Goal: Information Seeking & Learning: Find specific fact

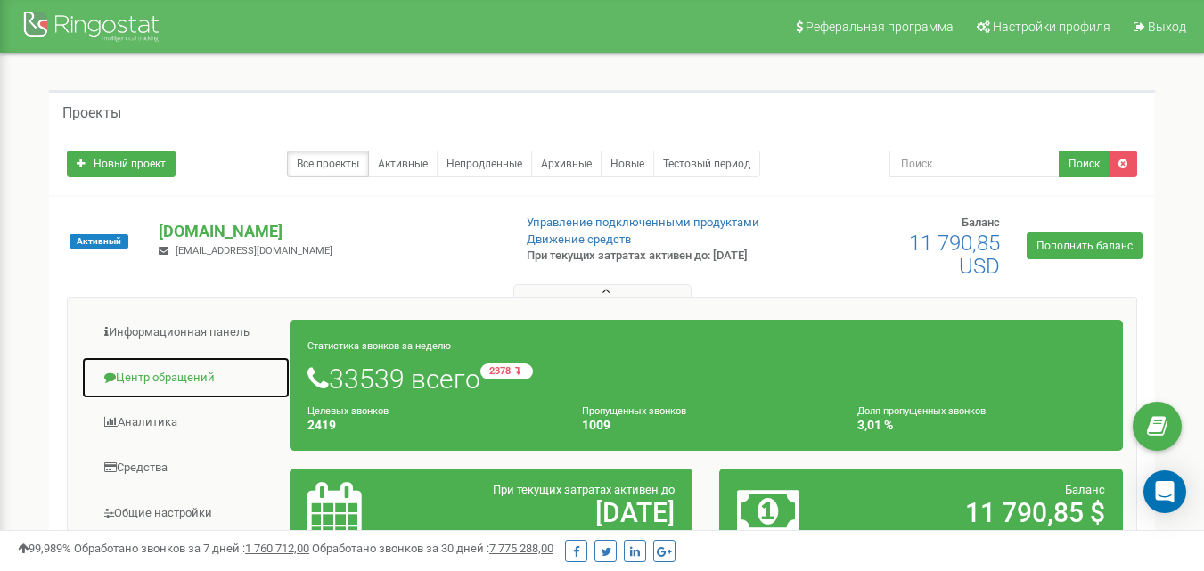
click at [188, 381] on link "Центр обращений" at bounding box center [186, 379] width 210 height 44
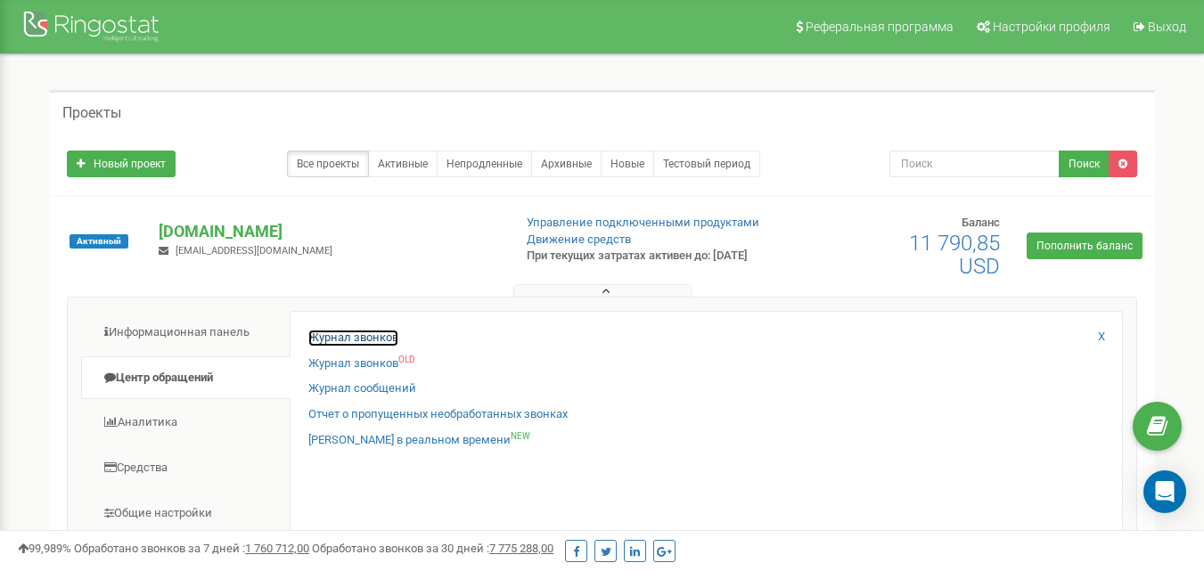
click at [339, 345] on link "Журнал звонков" at bounding box center [353, 338] width 90 height 17
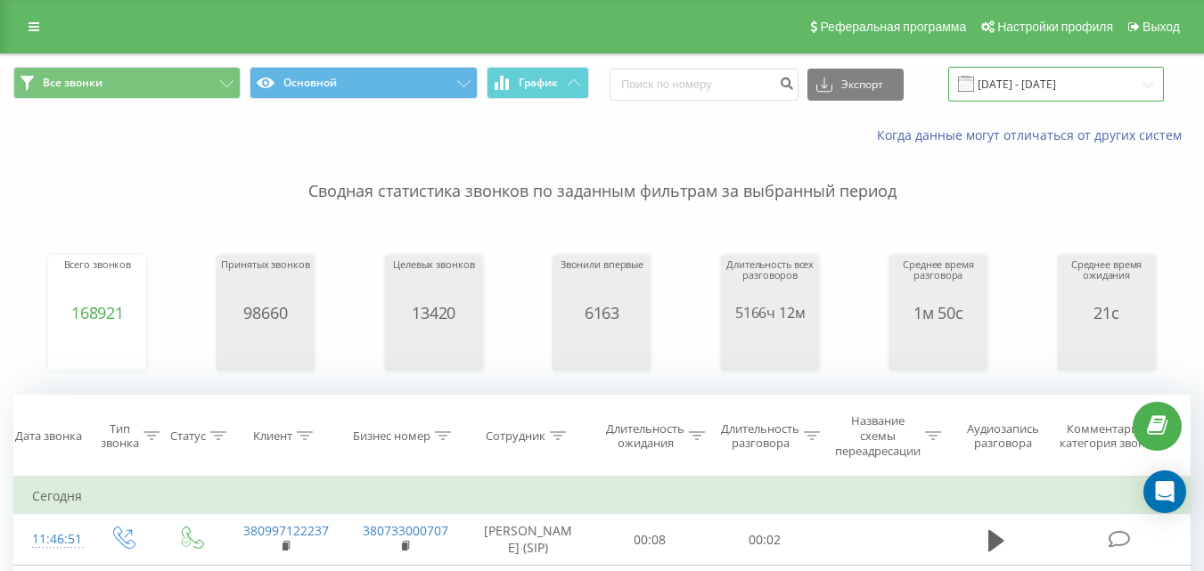
click at [1083, 80] on input "[DATE] - [DATE]" at bounding box center [1057, 84] width 216 height 35
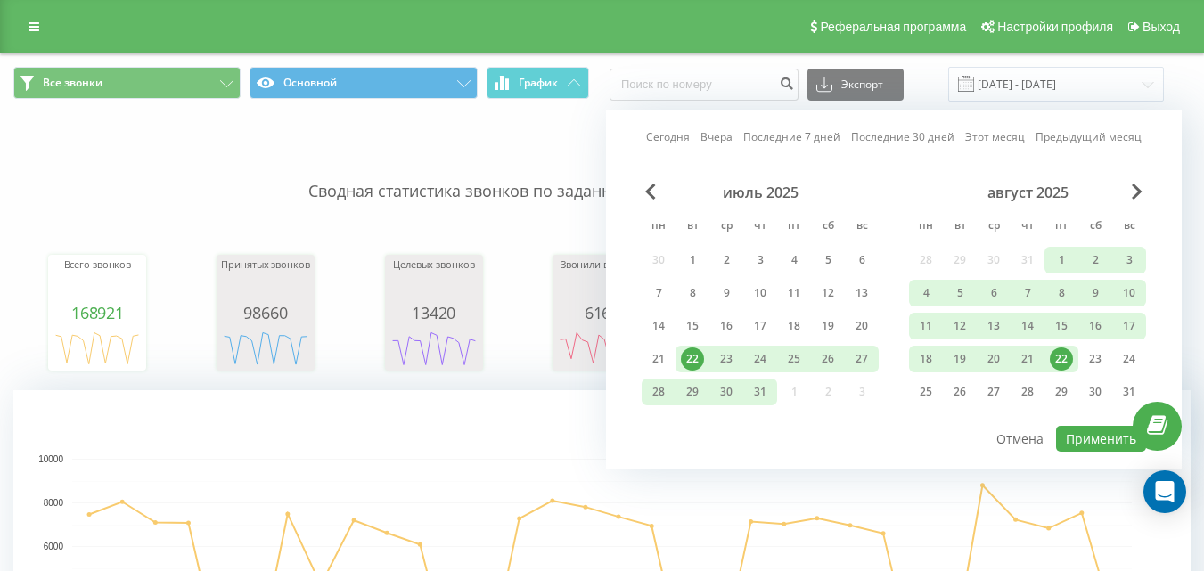
click at [702, 350] on div "22" at bounding box center [693, 359] width 34 height 27
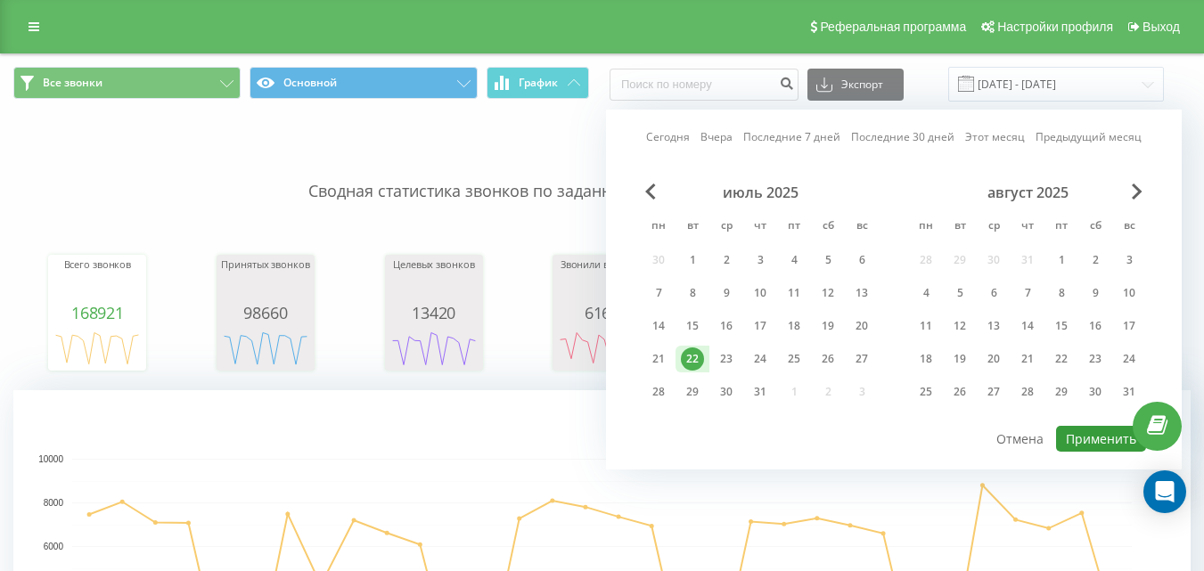
click at [1107, 442] on button "Применить" at bounding box center [1101, 439] width 90 height 26
type input "[DATE] - [DATE]"
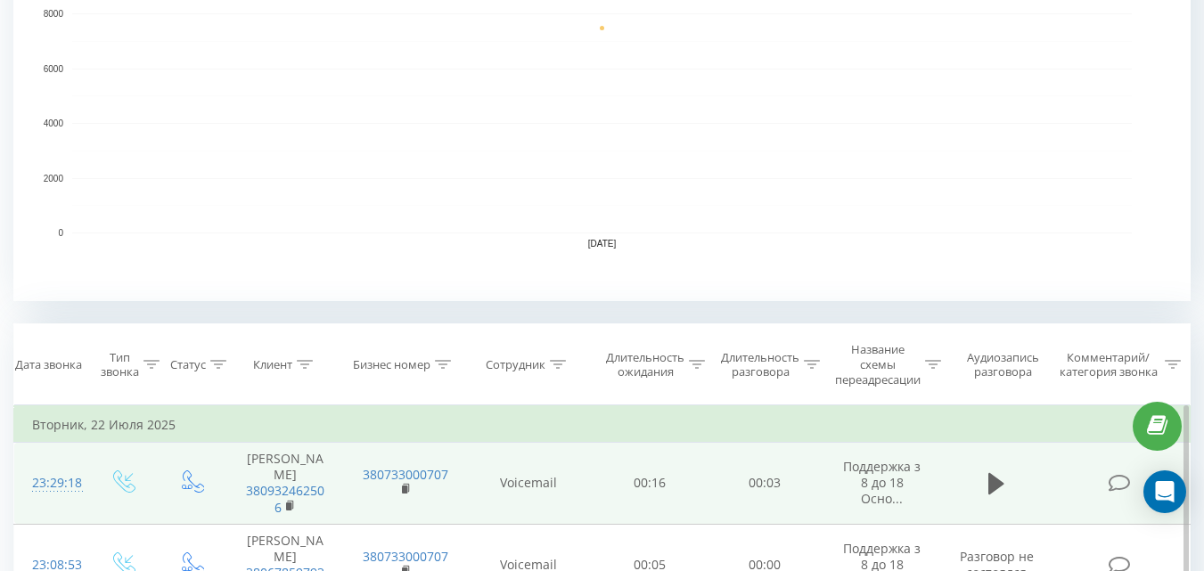
scroll to position [624, 0]
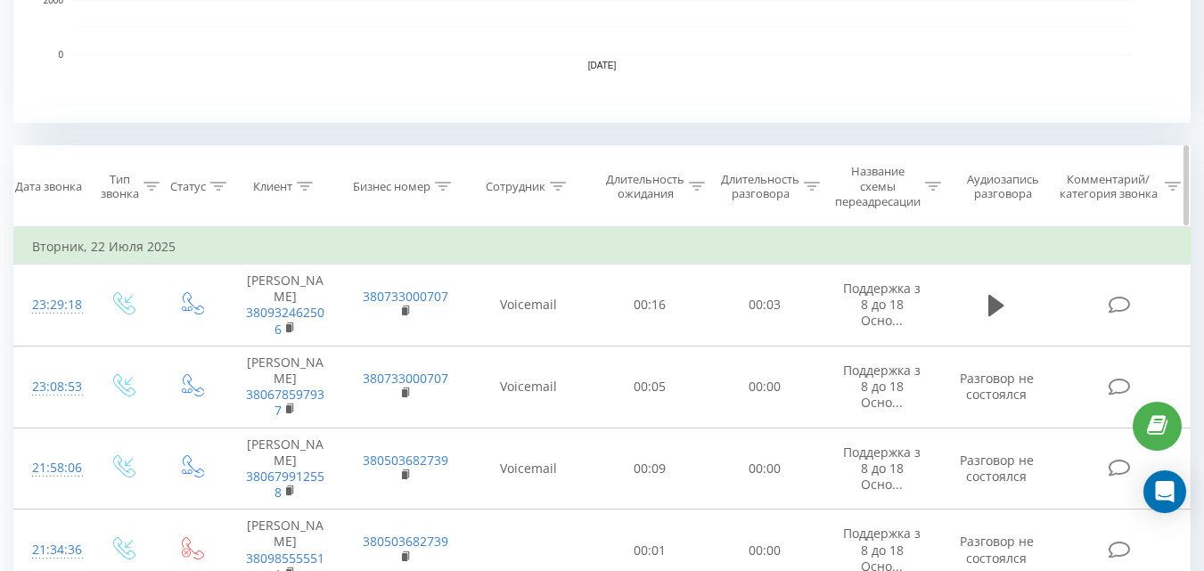
drag, startPoint x: 558, startPoint y: 183, endPoint x: 548, endPoint y: 217, distance: 35.3
click at [558, 185] on icon at bounding box center [558, 186] width 16 height 9
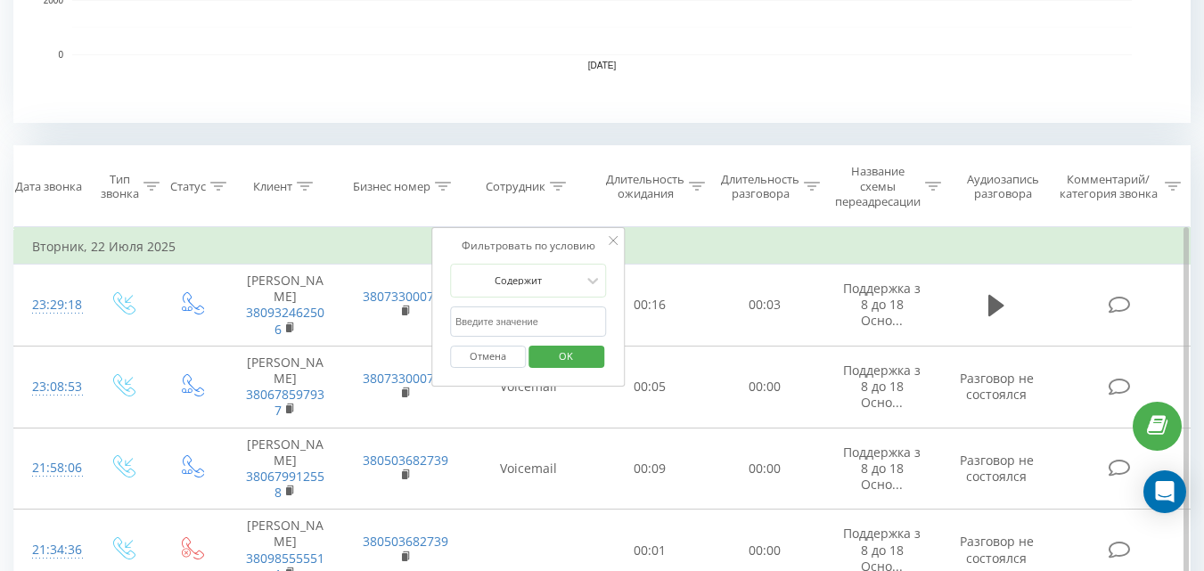
click at [534, 316] on input "text" at bounding box center [528, 322] width 157 height 31
type input "[PERSON_NAME]"
click at [577, 354] on span "OK" at bounding box center [566, 356] width 50 height 28
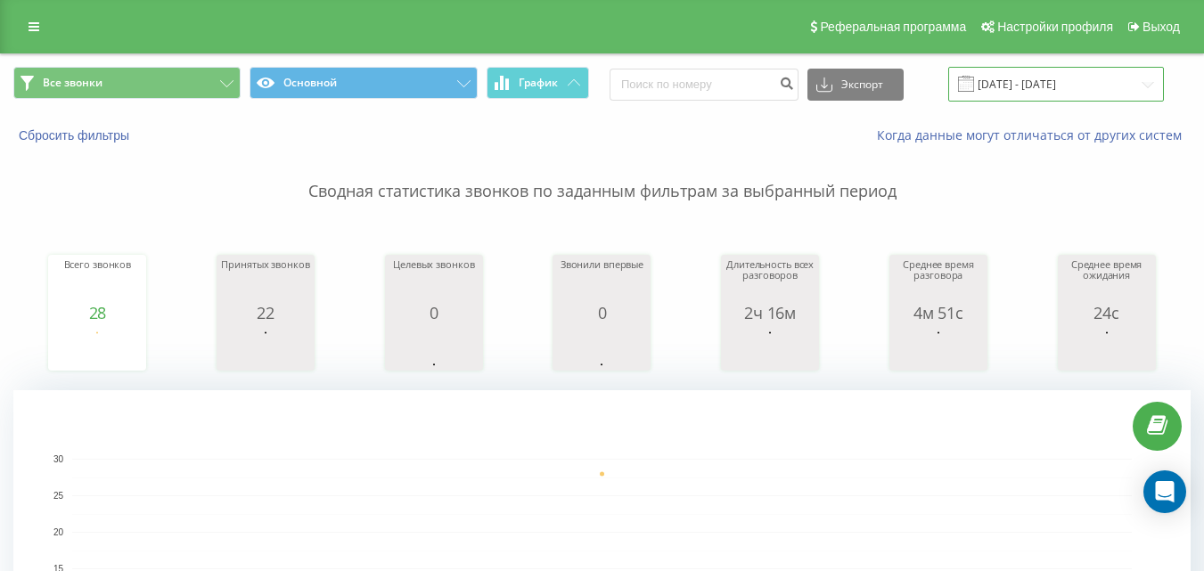
click at [1014, 88] on input "[DATE] - [DATE]" at bounding box center [1057, 84] width 216 height 35
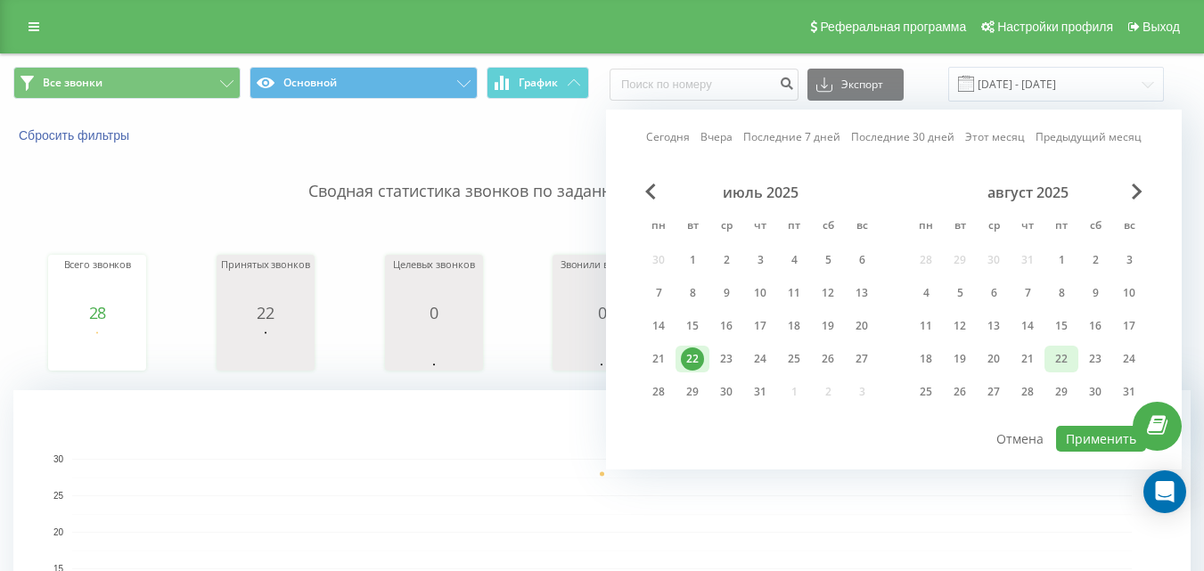
click at [1058, 355] on div "22" at bounding box center [1061, 359] width 23 height 23
click at [1089, 436] on button "Применить" at bounding box center [1101, 439] width 90 height 26
type input "[DATE] - [DATE]"
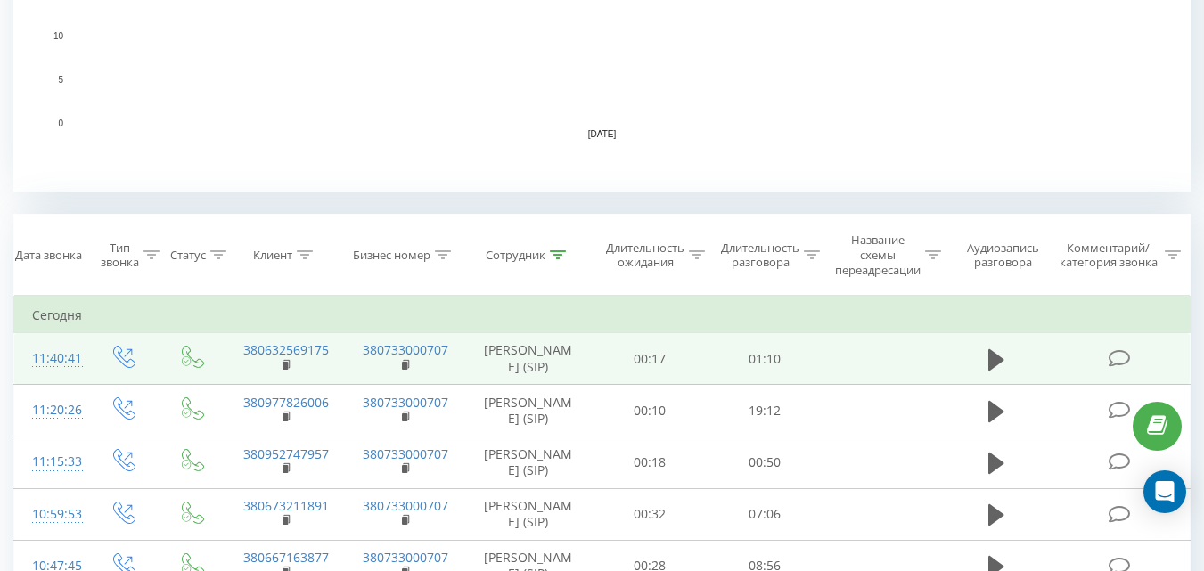
scroll to position [734, 0]
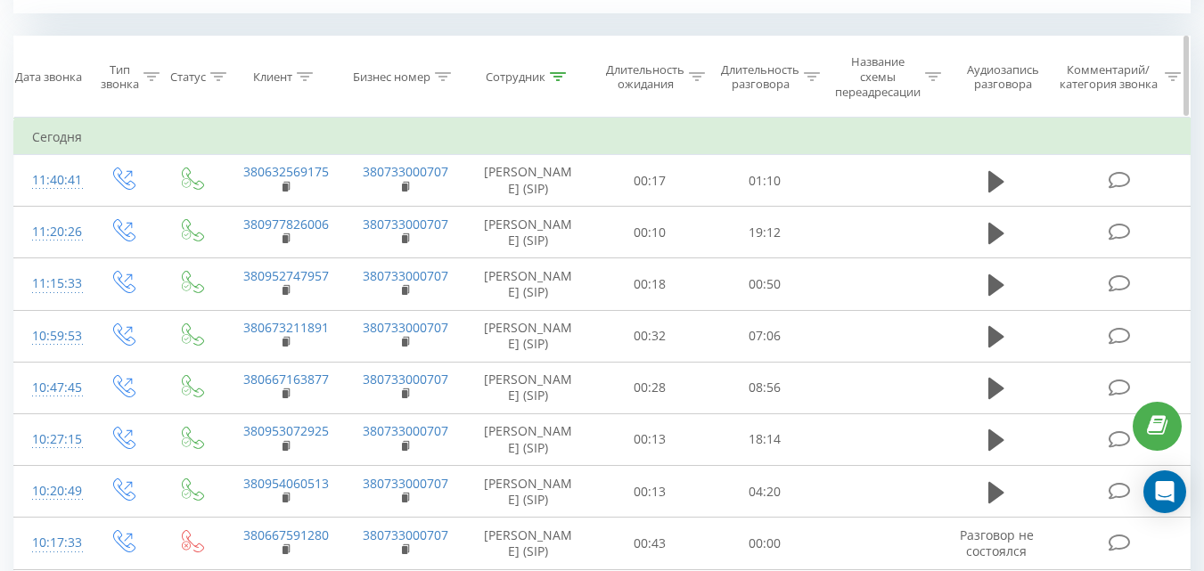
click at [553, 72] on icon at bounding box center [558, 76] width 16 height 9
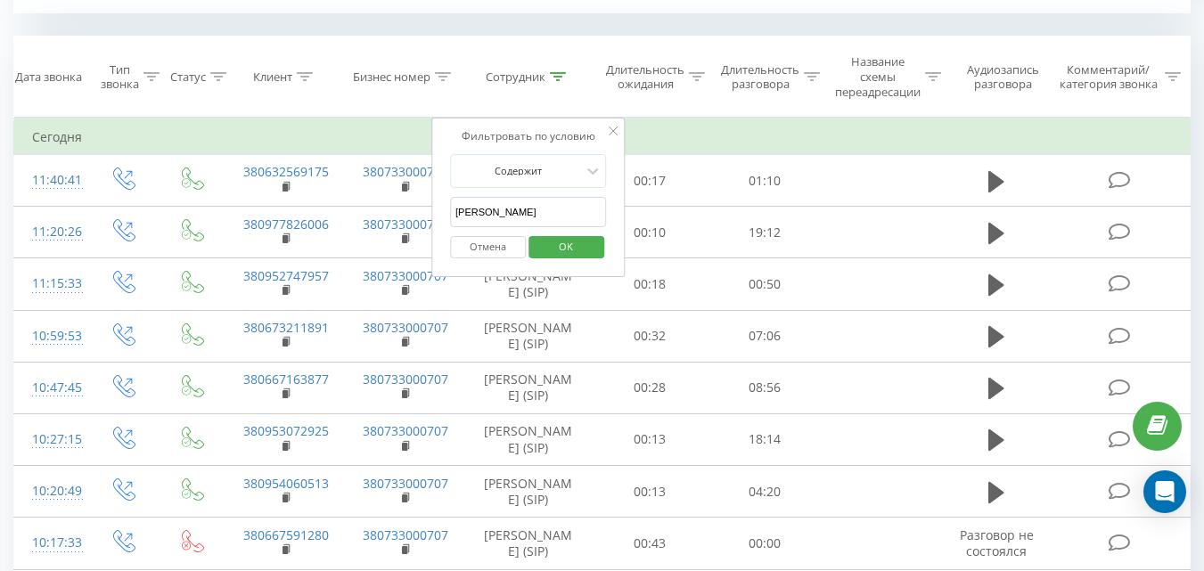
click at [565, 210] on input "[PERSON_NAME]" at bounding box center [528, 212] width 157 height 31
drag, startPoint x: 565, startPoint y: 210, endPoint x: 565, endPoint y: 199, distance: 11.6
click at [565, 201] on input "[PERSON_NAME]" at bounding box center [528, 212] width 157 height 31
click at [565, 199] on input "[PERSON_NAME]" at bounding box center [528, 212] width 157 height 31
type input "г"
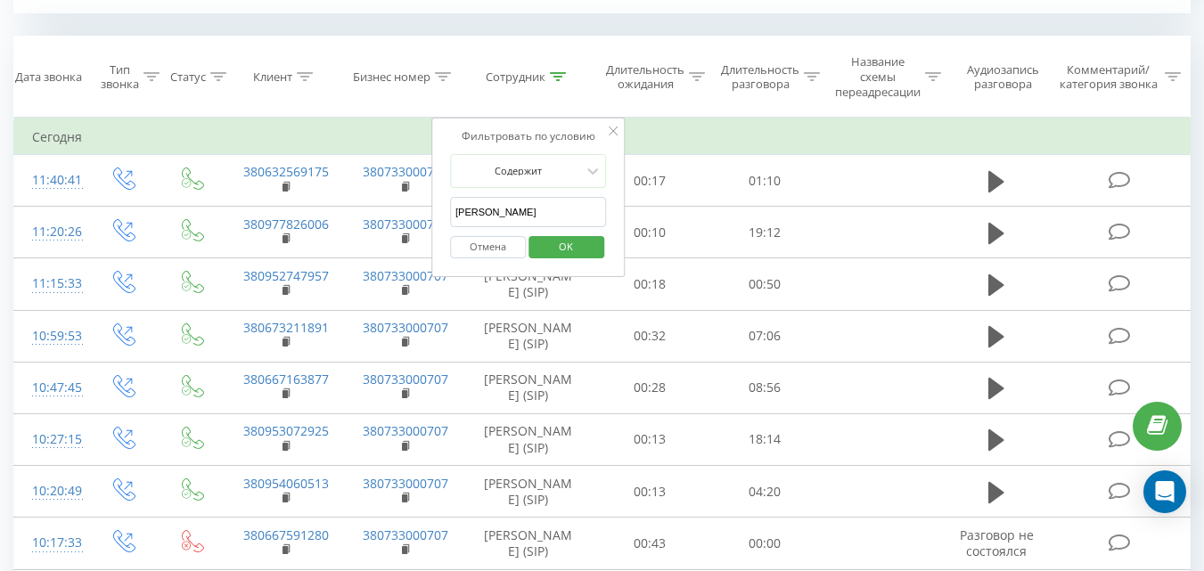
type input "[PERSON_NAME]"
click at [579, 251] on span "OK" at bounding box center [566, 247] width 50 height 28
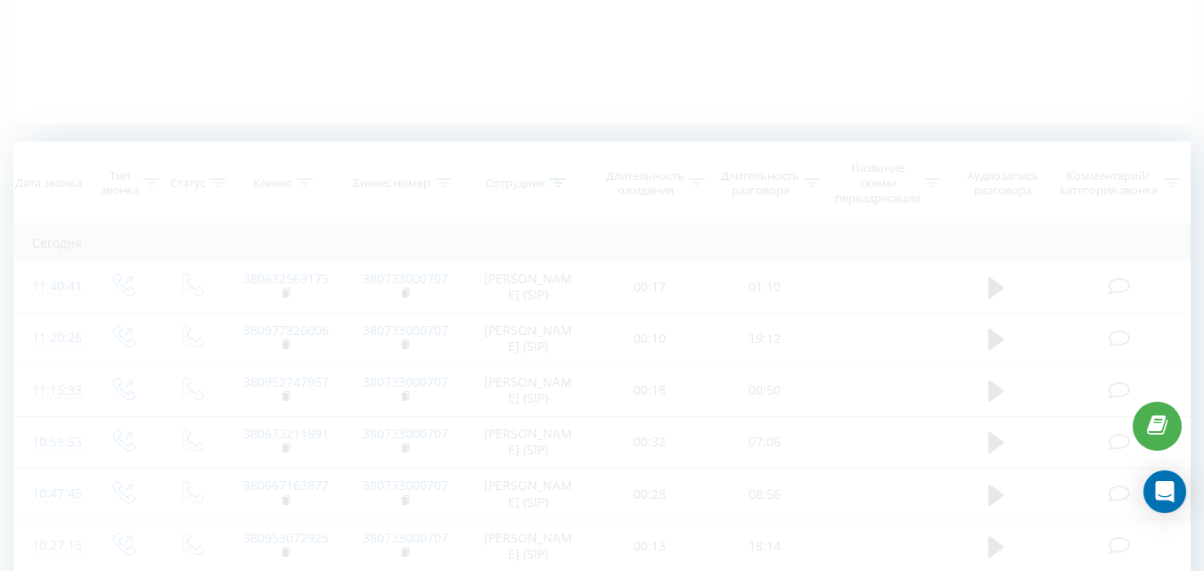
scroll to position [21, 0]
